Goal: Information Seeking & Learning: Learn about a topic

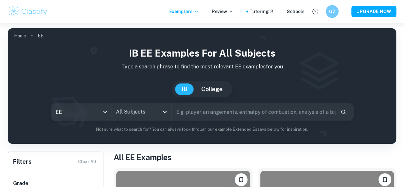
click at [149, 114] on input "All Subjects" at bounding box center [136, 112] width 45 height 12
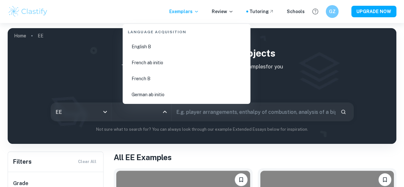
scroll to position [492, 0]
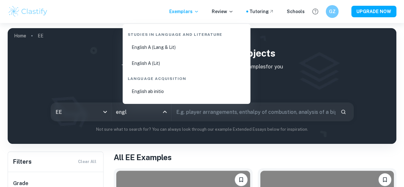
type input "engli"
click at [154, 47] on li "English A (Lang & Lit)" at bounding box center [186, 47] width 123 height 15
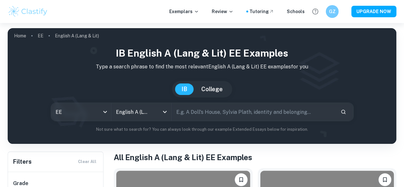
click at [227, 116] on input "text" at bounding box center [253, 112] width 163 height 18
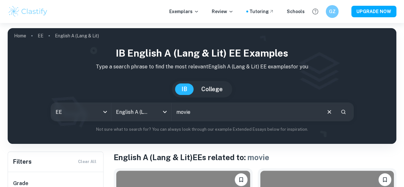
click at [212, 114] on input "movie" at bounding box center [246, 112] width 149 height 18
type input "m"
type input "symbolism"
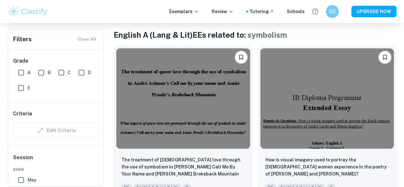
scroll to position [198, 0]
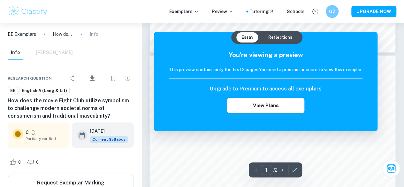
scroll to position [294, 0]
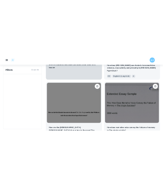
scroll to position [3291, 0]
